Goal: Task Accomplishment & Management: Use online tool/utility

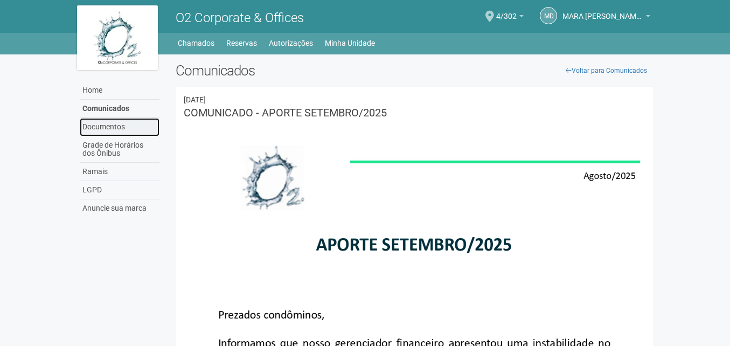
click at [106, 127] on link "Documentos" at bounding box center [120, 127] width 80 height 18
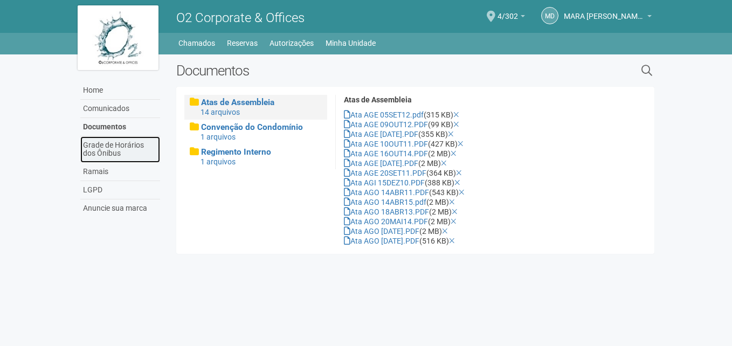
click at [101, 154] on link "Grade de Horários dos Ônibus" at bounding box center [120, 149] width 80 height 26
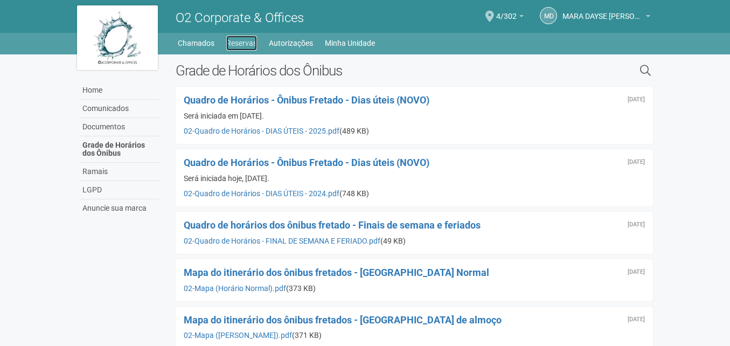
click at [246, 45] on link "Reservas" at bounding box center [241, 43] width 31 height 15
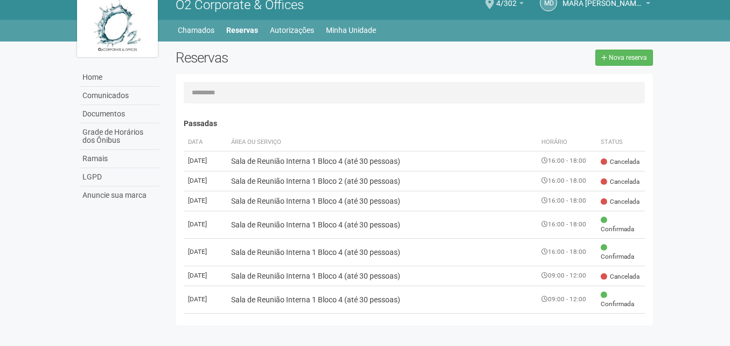
scroll to position [17, 0]
